Goal: Navigation & Orientation: Find specific page/section

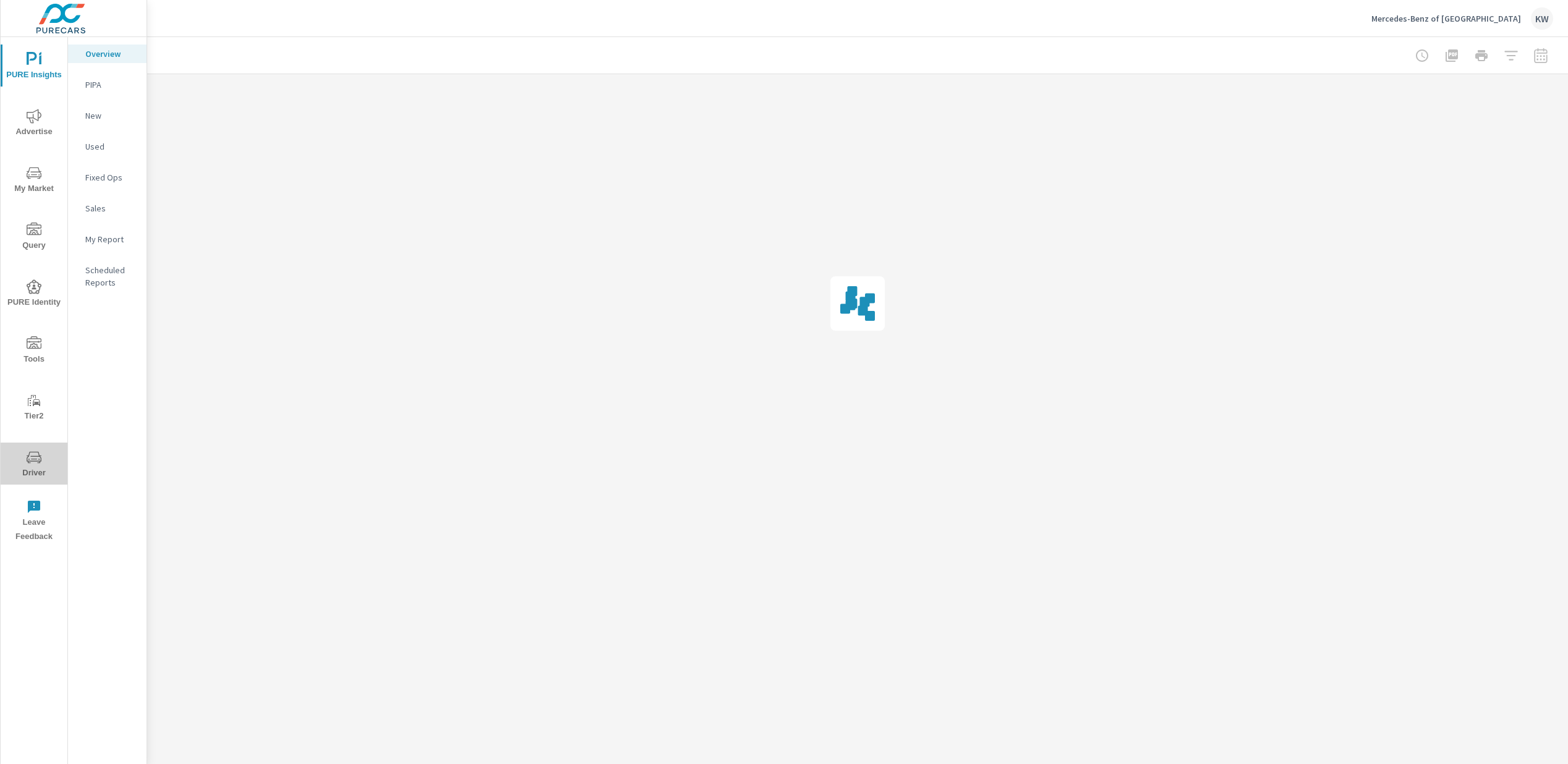
click at [28, 470] on span "Driver" at bounding box center [34, 465] width 60 height 30
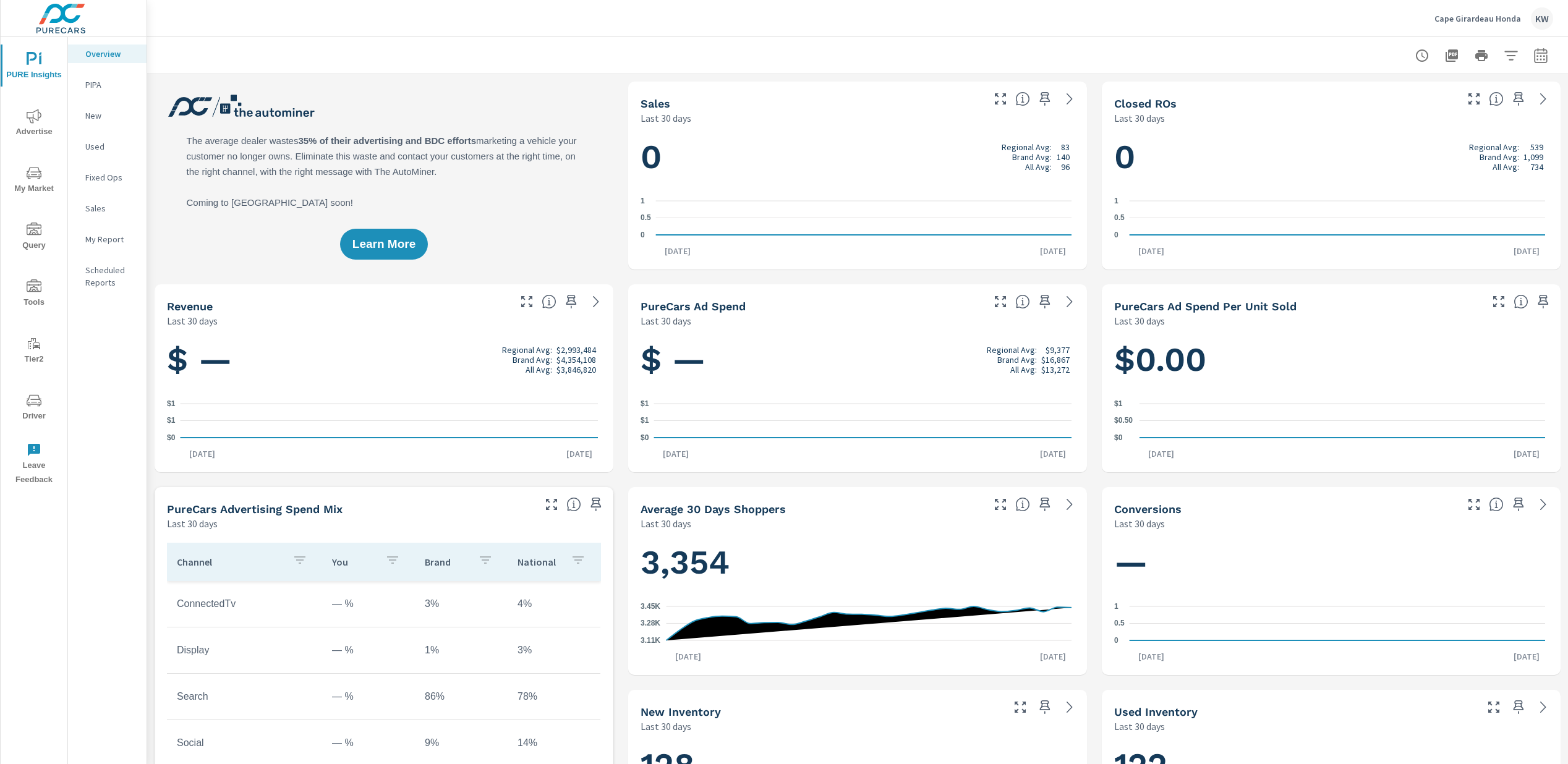
scroll to position [1, 0]
click at [33, 124] on span "Advertise" at bounding box center [34, 124] width 60 height 30
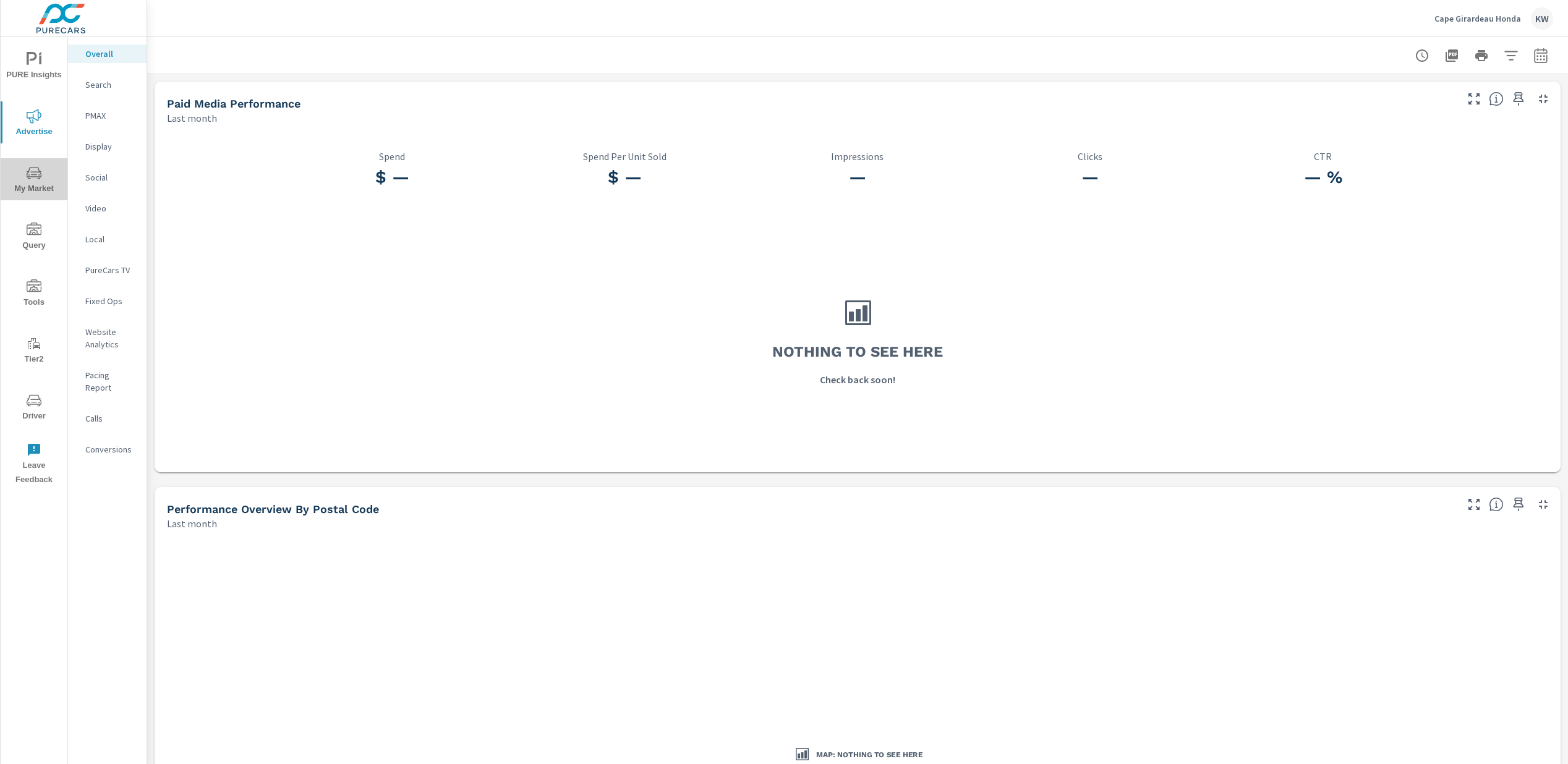
click at [39, 182] on span "My Market" at bounding box center [34, 181] width 60 height 30
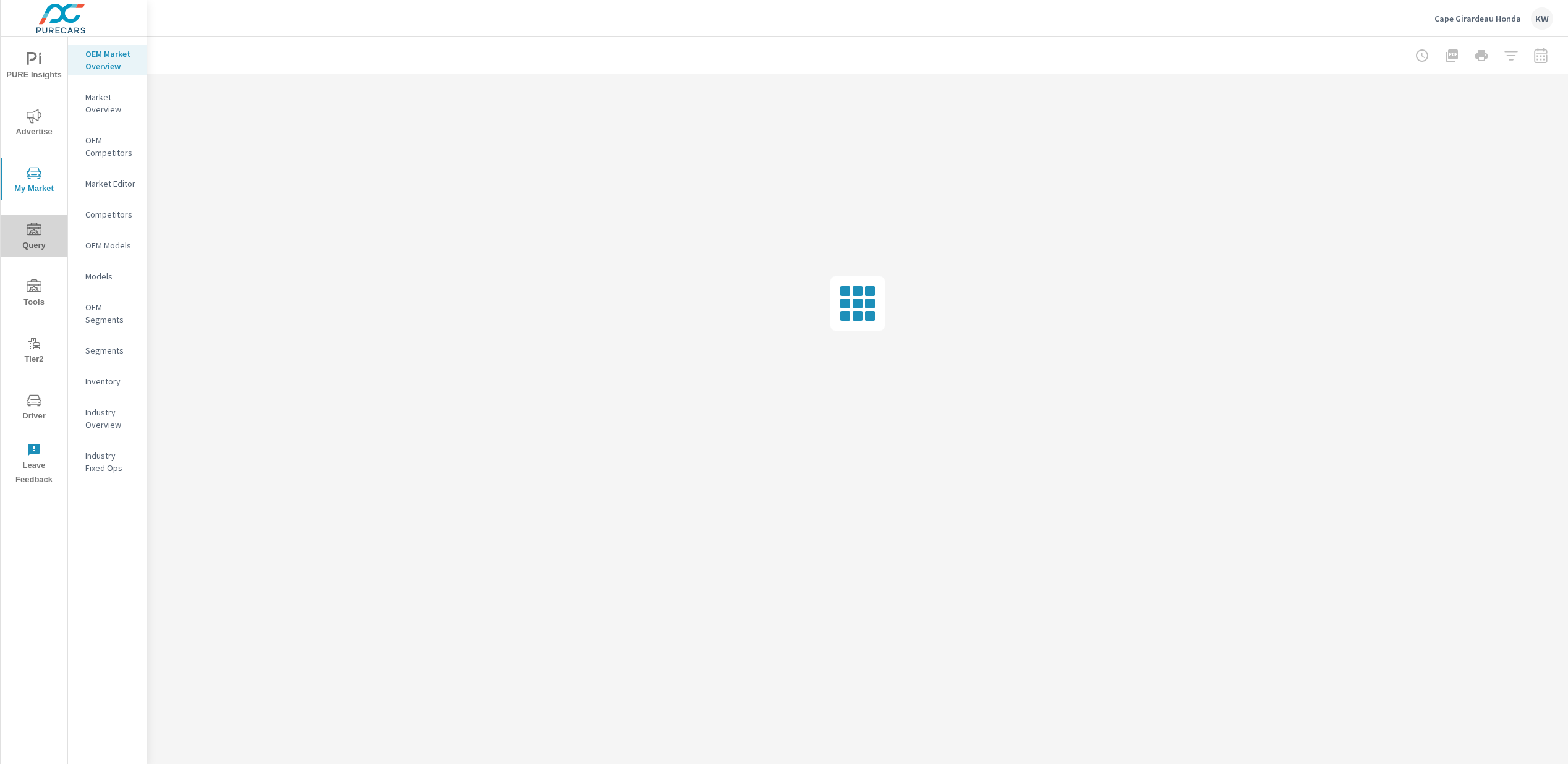
click at [45, 237] on span "Query" at bounding box center [34, 238] width 60 height 30
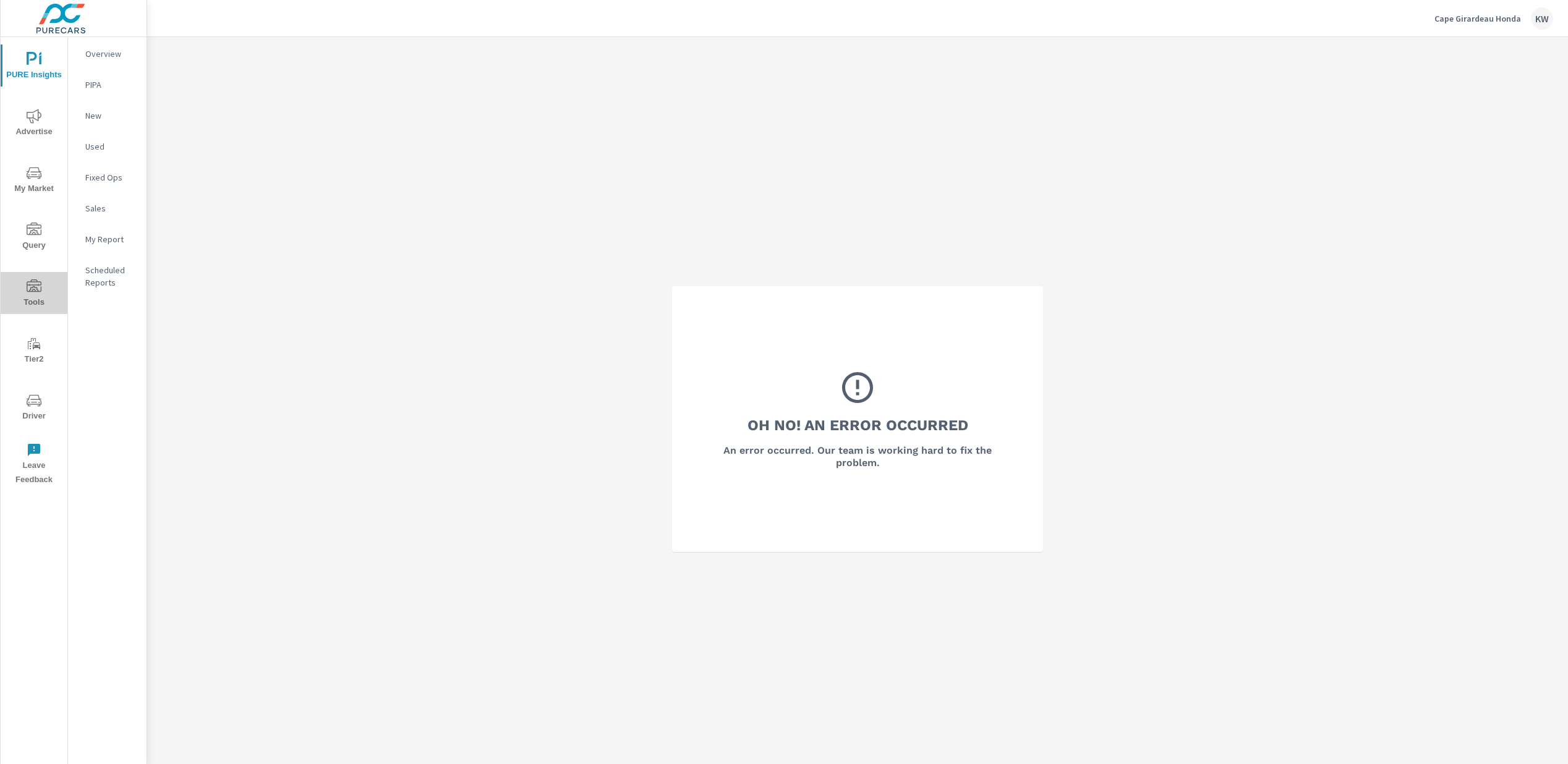
click at [31, 293] on icon "nav menu" at bounding box center [34, 287] width 15 height 15
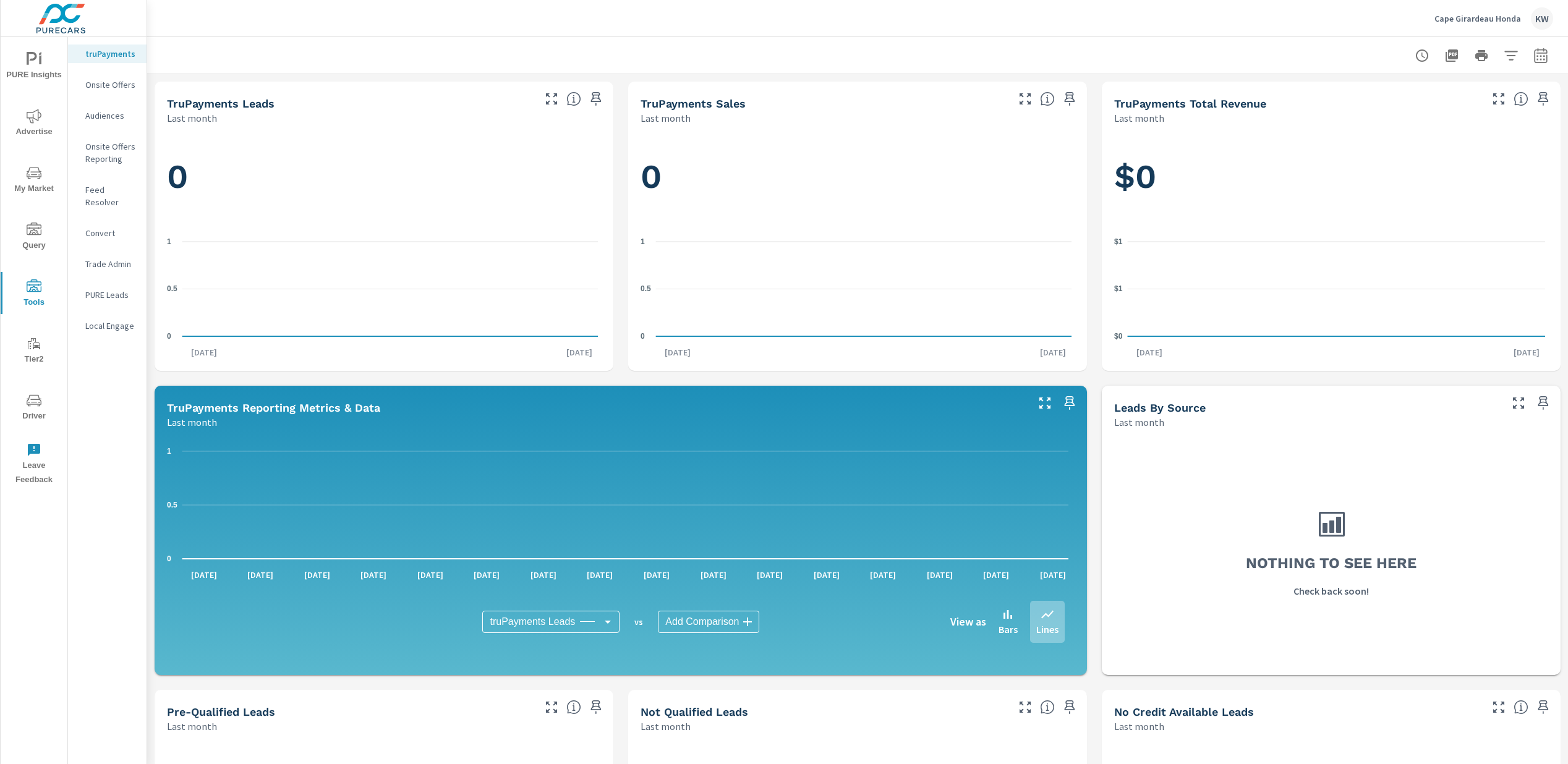
click at [37, 405] on icon "nav menu" at bounding box center [34, 400] width 15 height 15
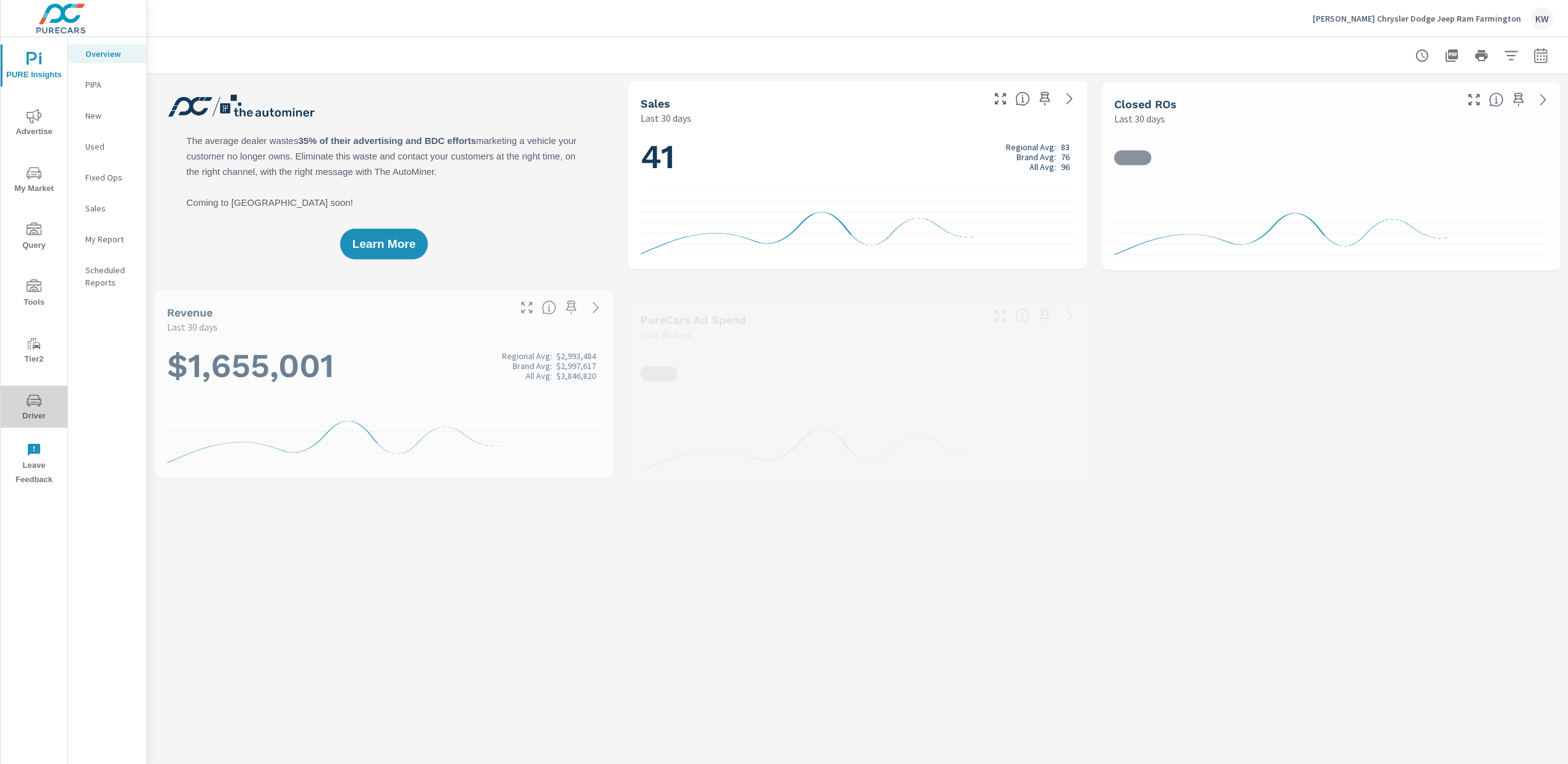
drag, startPoint x: 29, startPoint y: 414, endPoint x: 29, endPoint y: 422, distance: 8.0
click at [29, 415] on span "Driver" at bounding box center [34, 408] width 60 height 30
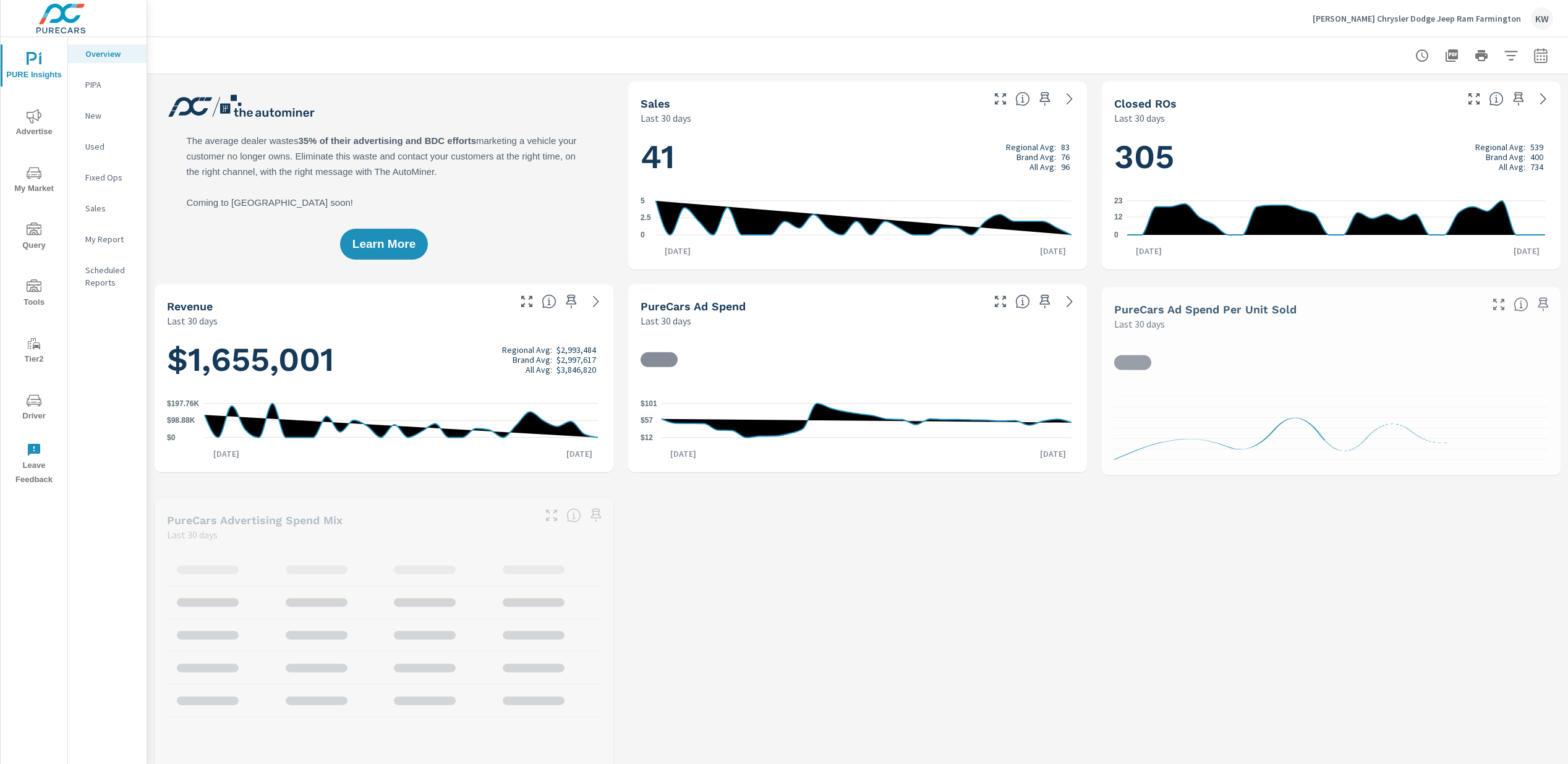
scroll to position [1, 0]
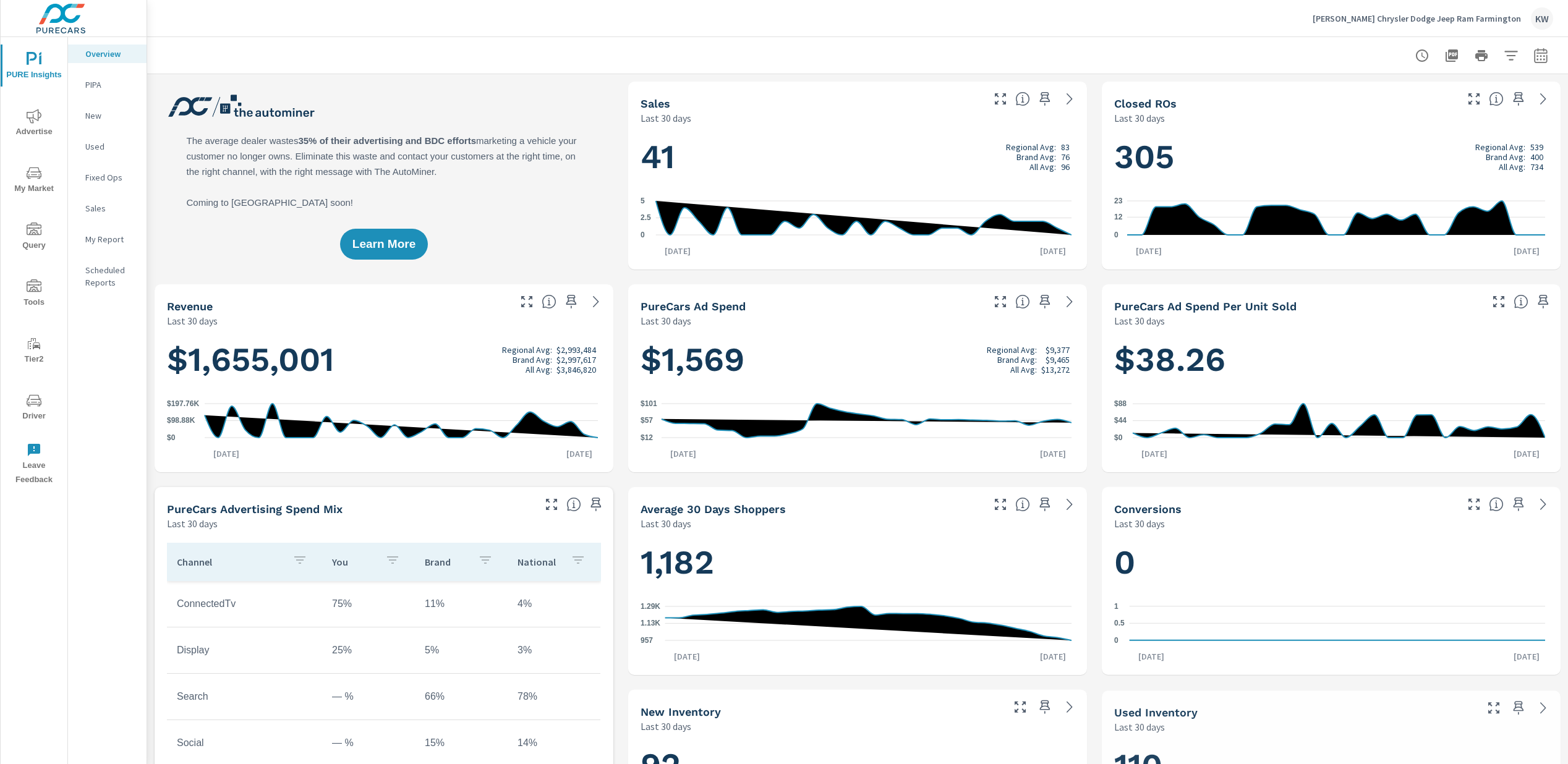
scroll to position [1, 0]
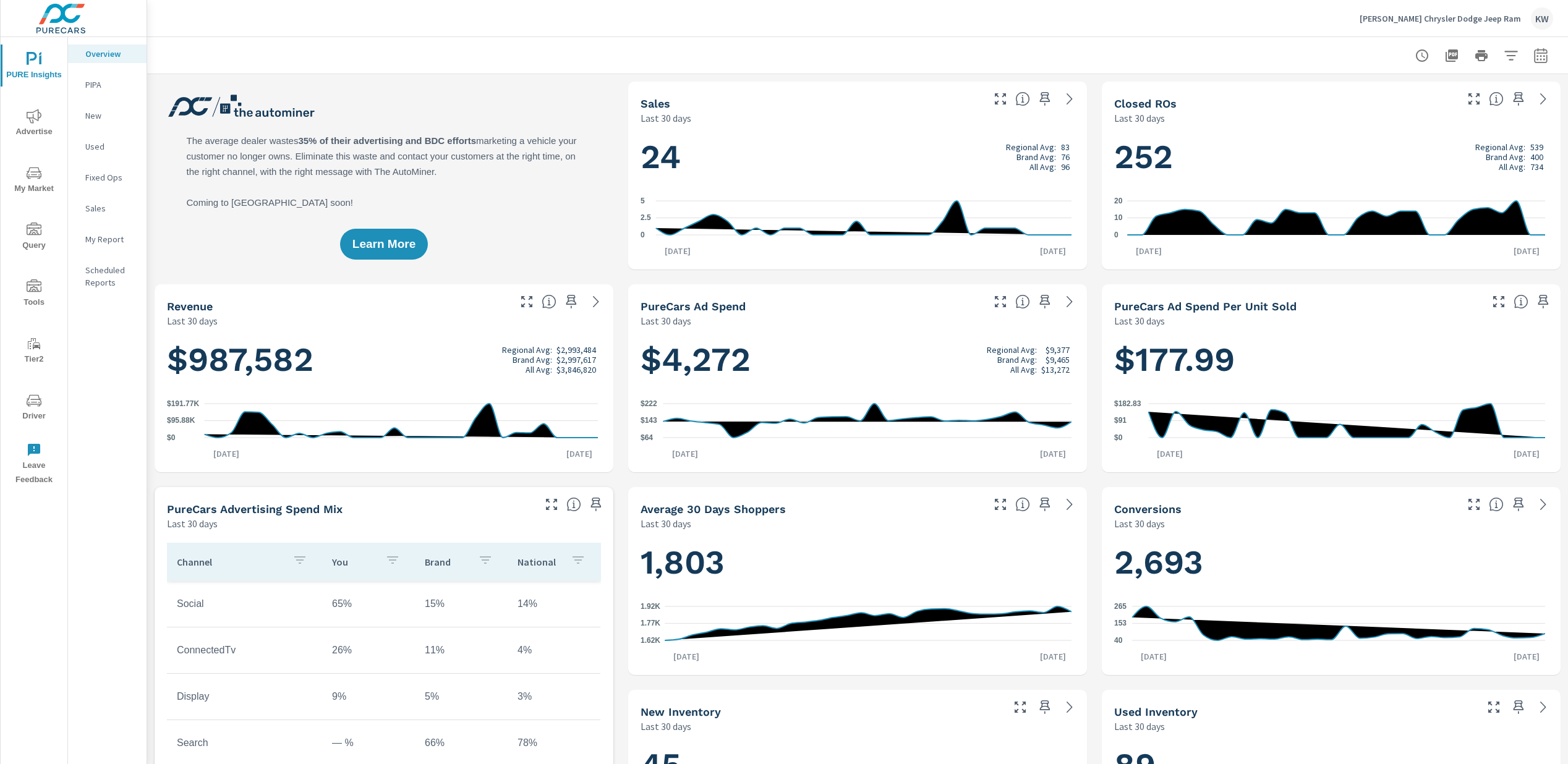
scroll to position [1, 0]
